Goal: Task Accomplishment & Management: Manage account settings

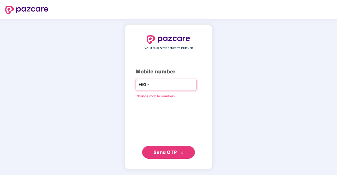
click at [175, 88] on input "number" at bounding box center [172, 85] width 43 height 8
type input "**********"
click at [173, 146] on button "Send OTP" at bounding box center [168, 152] width 53 height 13
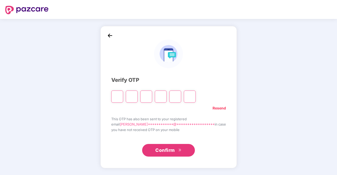
type input "*"
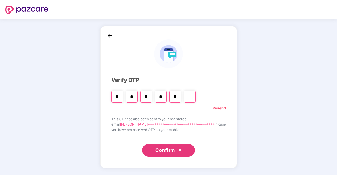
type input "*"
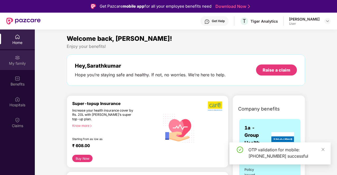
click at [19, 60] on div "My family" at bounding box center [17, 60] width 35 height 20
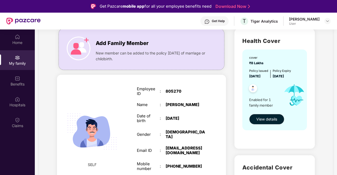
scroll to position [26, 0]
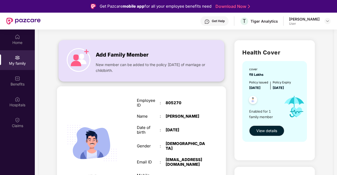
click at [129, 55] on span "Add Family Member" at bounding box center [122, 55] width 53 height 8
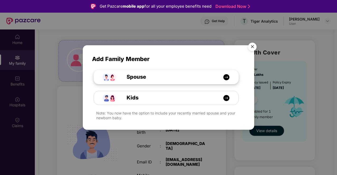
click at [228, 77] on img at bounding box center [226, 77] width 7 height 7
select select "****"
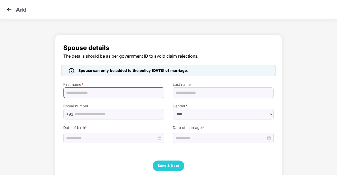
click at [110, 94] on input "text" at bounding box center [113, 93] width 101 height 11
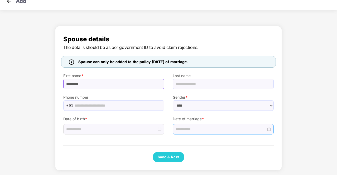
type input "*********"
click at [239, 129] on input at bounding box center [221, 130] width 90 height 6
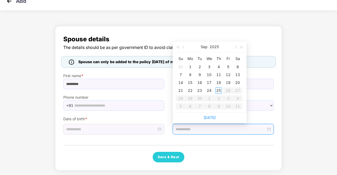
type input "**********"
click at [183, 47] on span "button" at bounding box center [183, 47] width 3 height 3
click at [207, 82] on table "Su Mo Tu We Th Fr Sa 1 2 3 4 5 6 7 8 9 10 11 12 13 14 15 16 17 18 19 20 21 22 2…" at bounding box center [209, 83] width 66 height 56
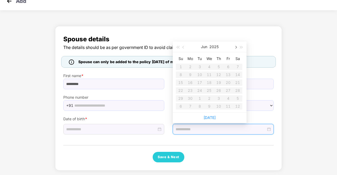
click at [235, 45] on button "button" at bounding box center [236, 47] width 6 height 11
click at [161, 29] on div "Spouse details The details should be as per government ID to avoid claim reject…" at bounding box center [168, 98] width 227 height 145
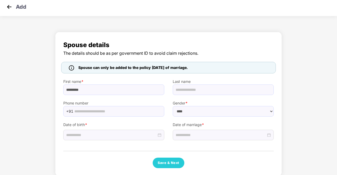
scroll to position [0, 0]
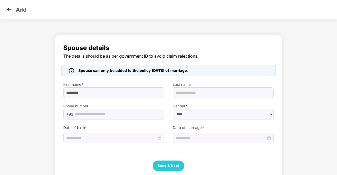
click at [71, 71] on img at bounding box center [71, 70] width 5 height 5
click at [11, 10] on img at bounding box center [9, 10] width 8 height 8
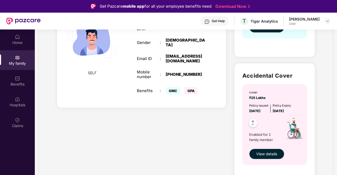
scroll to position [51, 0]
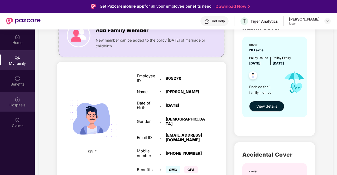
click at [20, 101] on img at bounding box center [17, 99] width 5 height 5
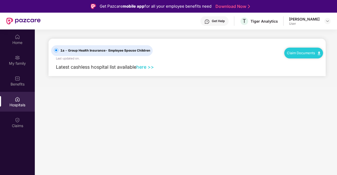
click at [147, 67] on link "here >>" at bounding box center [145, 67] width 18 height 6
click at [26, 84] on div "Benefits" at bounding box center [17, 84] width 35 height 5
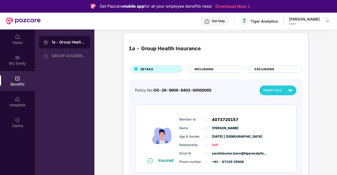
scroll to position [2, 0]
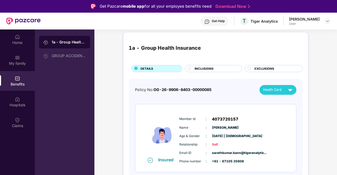
click at [219, 71] on div "INCLUSIONS" at bounding box center [215, 69] width 47 height 6
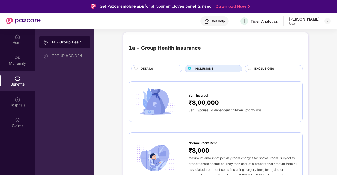
click at [253, 68] on div "EXCLUSIONS" at bounding box center [276, 69] width 48 height 6
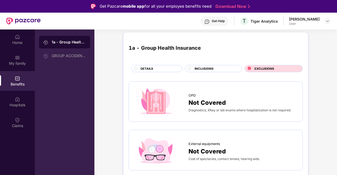
click at [155, 69] on div "DETAILS" at bounding box center [158, 69] width 41 height 6
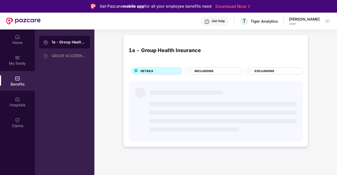
scroll to position [0, 0]
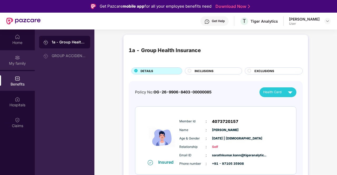
click at [19, 58] on img at bounding box center [17, 57] width 5 height 5
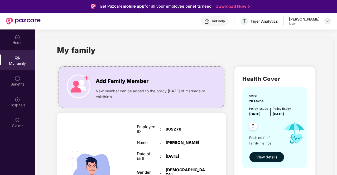
click at [328, 21] on img at bounding box center [327, 21] width 4 height 4
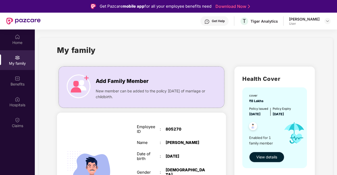
click at [261, 155] on span "View details" at bounding box center [266, 158] width 21 height 6
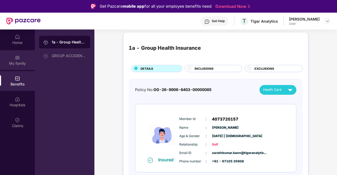
click at [13, 60] on div "My family" at bounding box center [17, 60] width 35 height 20
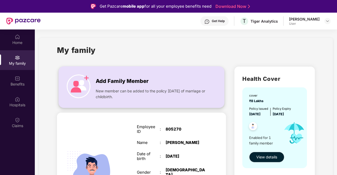
click at [136, 83] on span "Add Family Member" at bounding box center [122, 81] width 53 height 8
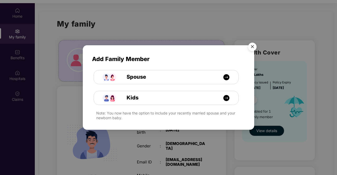
scroll to position [30, 0]
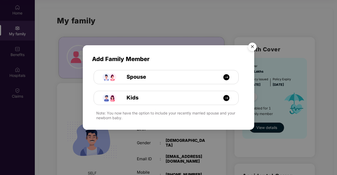
click at [253, 48] on img "Close" at bounding box center [252, 47] width 15 height 15
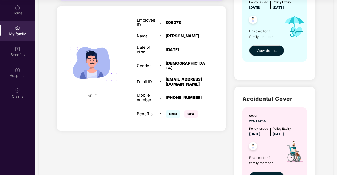
scroll to position [0, 0]
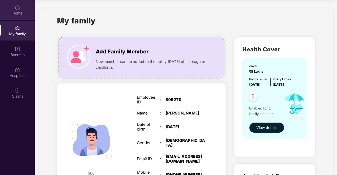
click at [20, 8] on img at bounding box center [17, 7] width 5 height 5
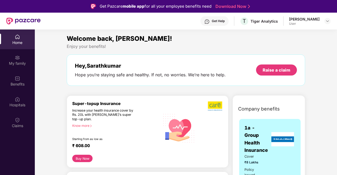
click at [212, 20] on div "Get Help" at bounding box center [218, 21] width 13 height 4
drag, startPoint x: 125, startPoint y: 26, endPoint x: 239, endPoint y: 35, distance: 114.8
click at [239, 35] on div "Welcome back, [PERSON_NAME]!" at bounding box center [186, 39] width 238 height 10
click at [212, 22] on div "Get Help" at bounding box center [218, 21] width 13 height 4
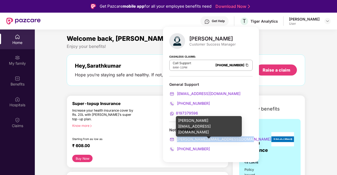
drag, startPoint x: 244, startPoint y: 138, endPoint x: 178, endPoint y: 141, distance: 66.5
click at [178, 141] on div "[PERSON_NAME][EMAIL_ADDRESS][DOMAIN_NAME]" at bounding box center [210, 140] width 83 height 6
copy span "[PERSON_NAME][EMAIL_ADDRESS][DOMAIN_NAME]"
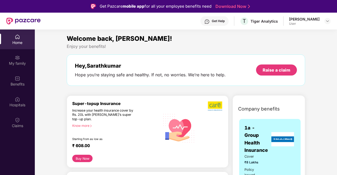
click at [263, 83] on div "Hey, [PERSON_NAME] you’re staying safe and healthy. If not, no worries. We’re h…" at bounding box center [186, 70] width 238 height 31
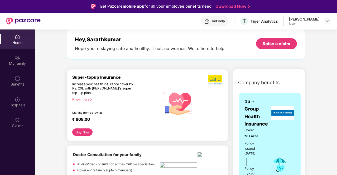
scroll to position [53, 0]
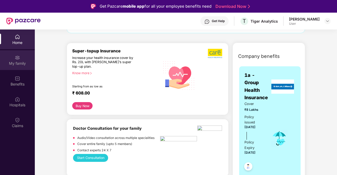
click at [22, 62] on div "My family" at bounding box center [17, 63] width 35 height 5
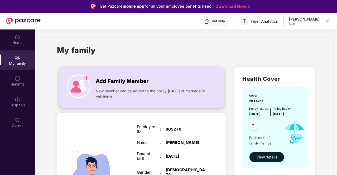
click at [121, 79] on span "Add Family Member" at bounding box center [122, 81] width 53 height 8
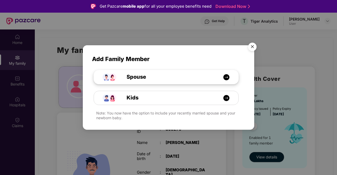
click at [140, 79] on span "Spouse" at bounding box center [130, 77] width 31 height 8
select select "****"
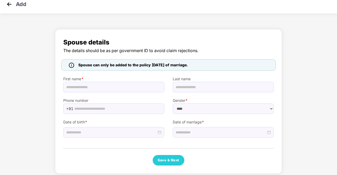
scroll to position [9, 0]
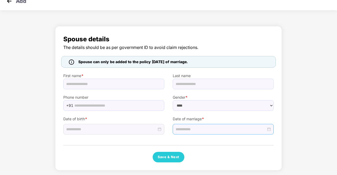
click at [216, 125] on div at bounding box center [223, 129] width 101 height 11
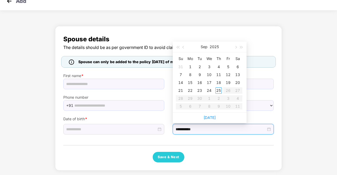
type input "**********"
click at [182, 48] on button "button" at bounding box center [184, 47] width 6 height 11
type input "**********"
click at [234, 47] on span "button" at bounding box center [235, 47] width 3 height 3
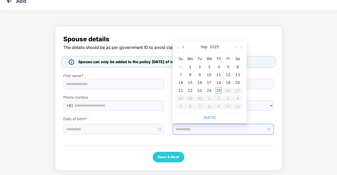
click at [184, 49] on button "button" at bounding box center [184, 47] width 6 height 11
click at [124, 142] on div "Spouse details The details should be as per government ID to avoid claim reject…" at bounding box center [168, 98] width 210 height 128
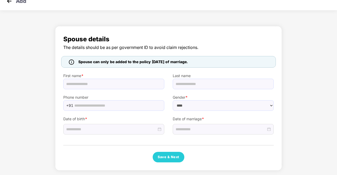
click at [8, 3] on img at bounding box center [9, 1] width 8 height 8
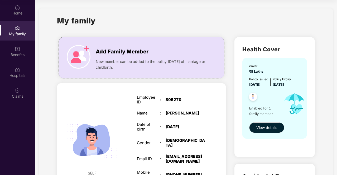
scroll to position [0, 0]
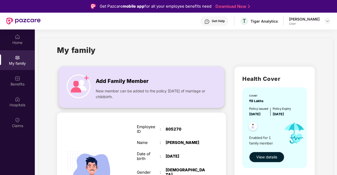
click at [103, 80] on span "Add Family Member" at bounding box center [122, 81] width 53 height 8
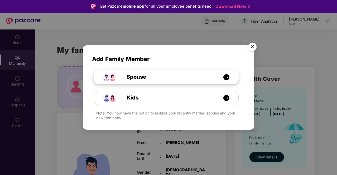
click at [124, 80] on span "Spouse" at bounding box center [130, 77] width 31 height 8
select select "****"
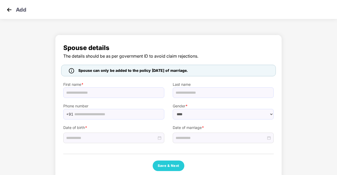
click at [8, 9] on img at bounding box center [9, 10] width 8 height 8
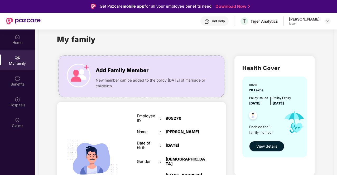
scroll to position [26, 0]
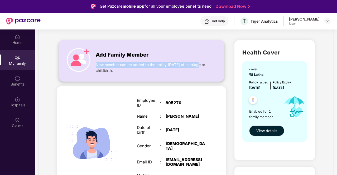
drag, startPoint x: 95, startPoint y: 64, endPoint x: 204, endPoint y: 66, distance: 108.1
click at [204, 66] on div "Add Family Member New member can be added to the policy [DATE] of marriage or c…" at bounding box center [141, 61] width 165 height 30
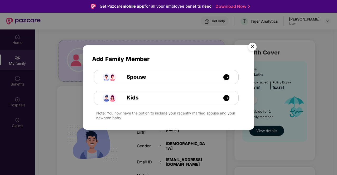
click at [253, 47] on img "Close" at bounding box center [252, 47] width 15 height 15
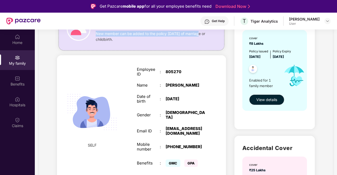
scroll to position [51, 0]
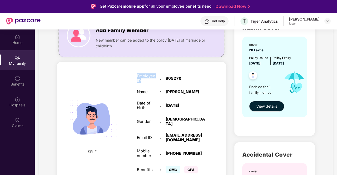
drag, startPoint x: 137, startPoint y: 76, endPoint x: 144, endPoint y: 83, distance: 9.7
click at [144, 83] on div "Employee ID" at bounding box center [148, 78] width 23 height 9
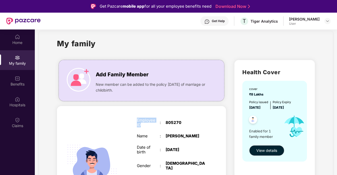
scroll to position [0, 0]
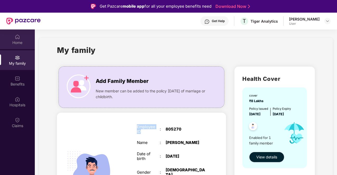
click at [17, 38] on img at bounding box center [17, 36] width 5 height 5
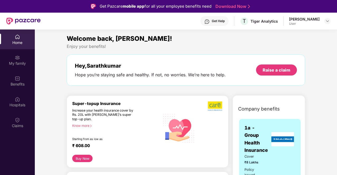
click at [299, 1] on div "Get Pazcare mobile app for all your employee benefits need Download Now" at bounding box center [168, 6] width 337 height 13
click at [16, 95] on div "Hospitals" at bounding box center [17, 102] width 35 height 20
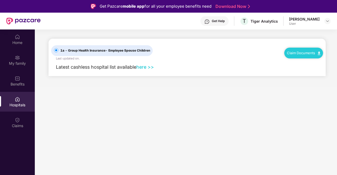
click at [148, 66] on link "here >>" at bounding box center [145, 67] width 18 height 6
